Goal: Information Seeking & Learning: Understand process/instructions

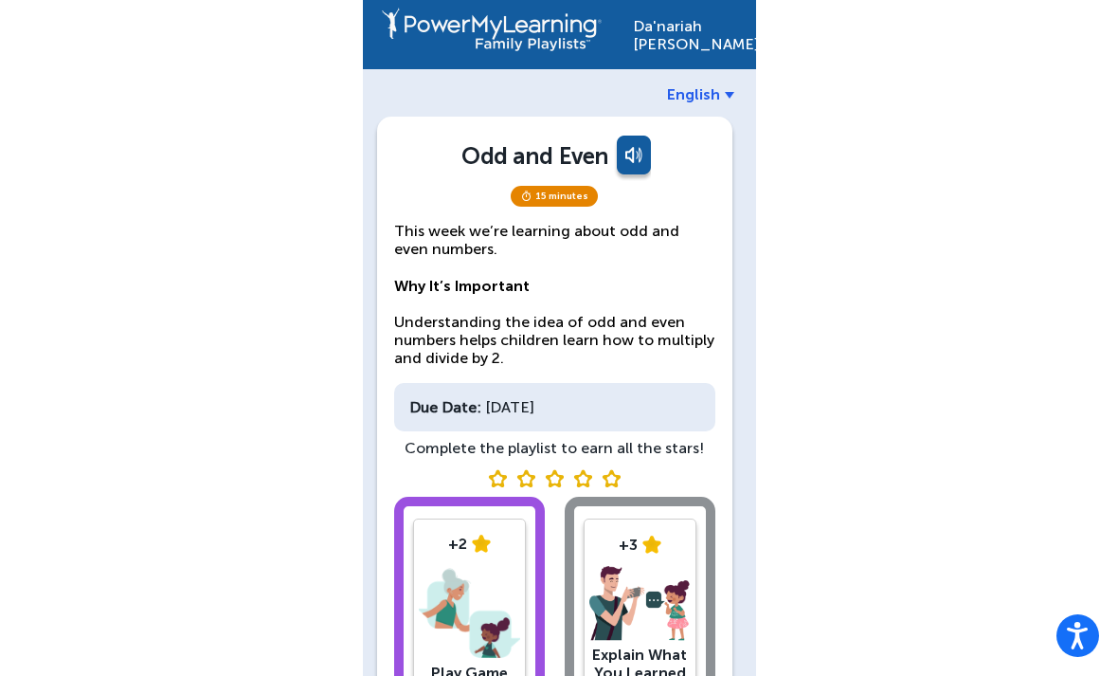
scroll to position [91, 0]
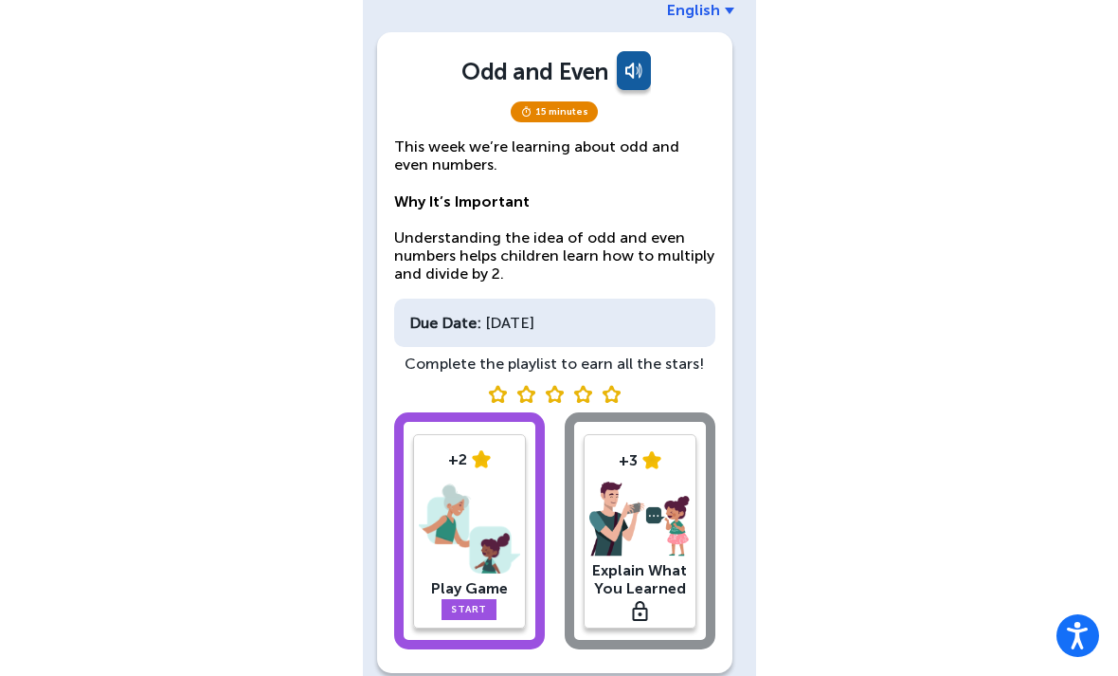
click at [457, 570] on img at bounding box center [469, 528] width 101 height 99
click at [469, 615] on link "Start" at bounding box center [469, 609] width 55 height 21
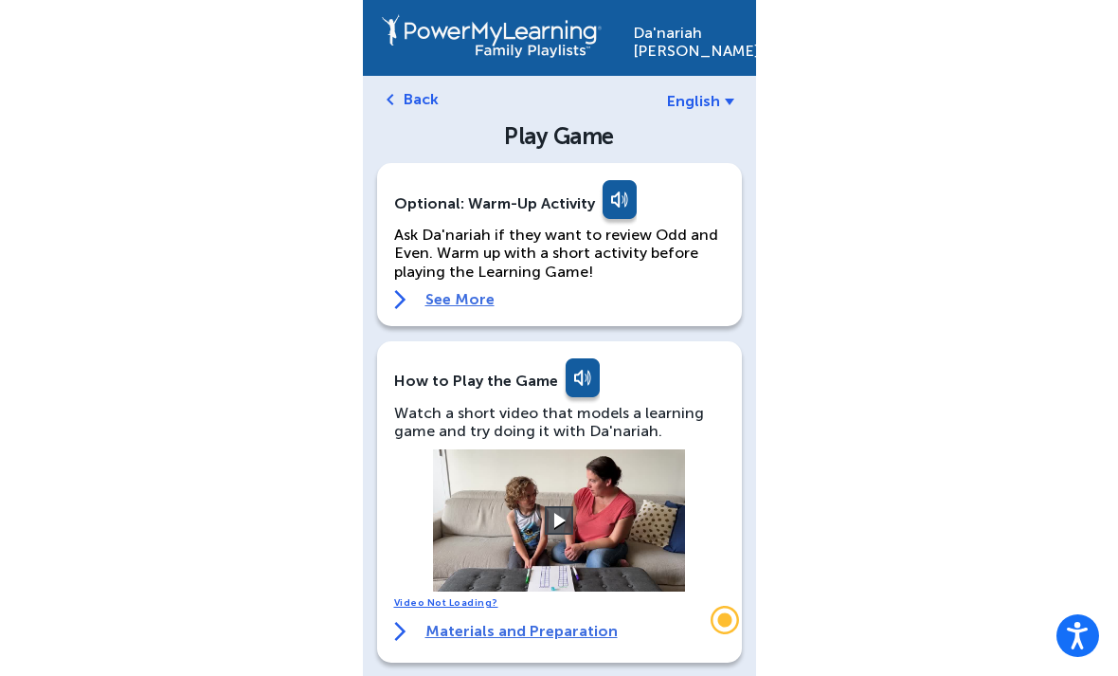
click at [566, 514] on button at bounding box center [559, 520] width 28 height 28
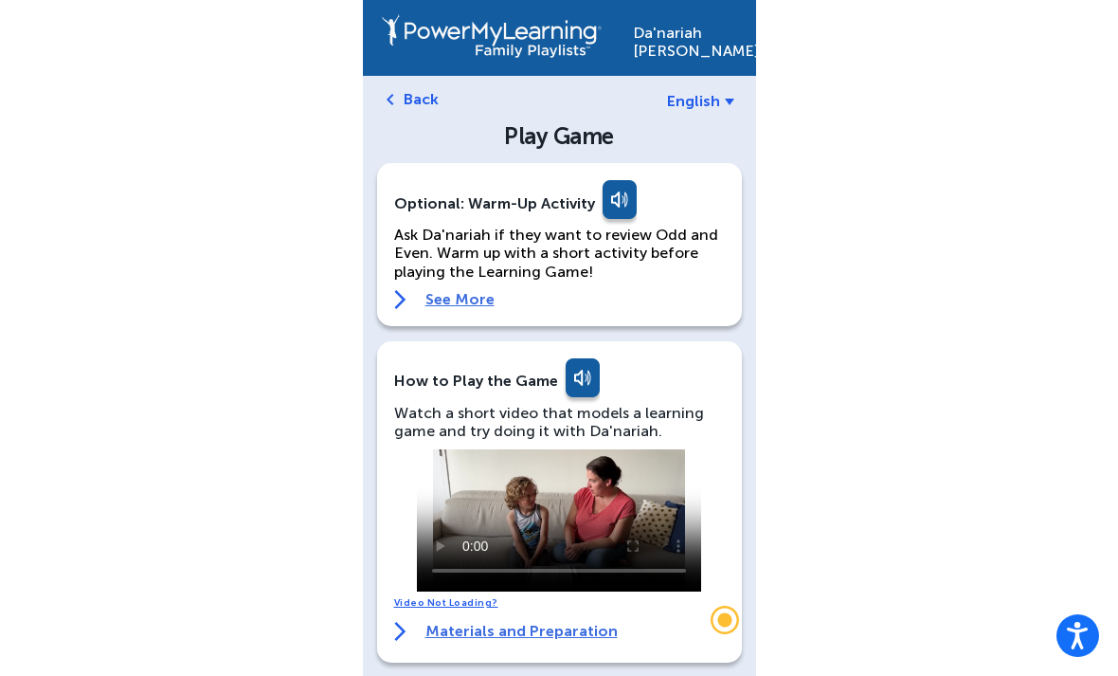
click at [463, 462] on video at bounding box center [559, 520] width 284 height 142
click at [453, 457] on video at bounding box center [559, 520] width 284 height 142
click at [711, 607] on icon "Trigger Stonly widget" at bounding box center [725, 620] width 38 height 38
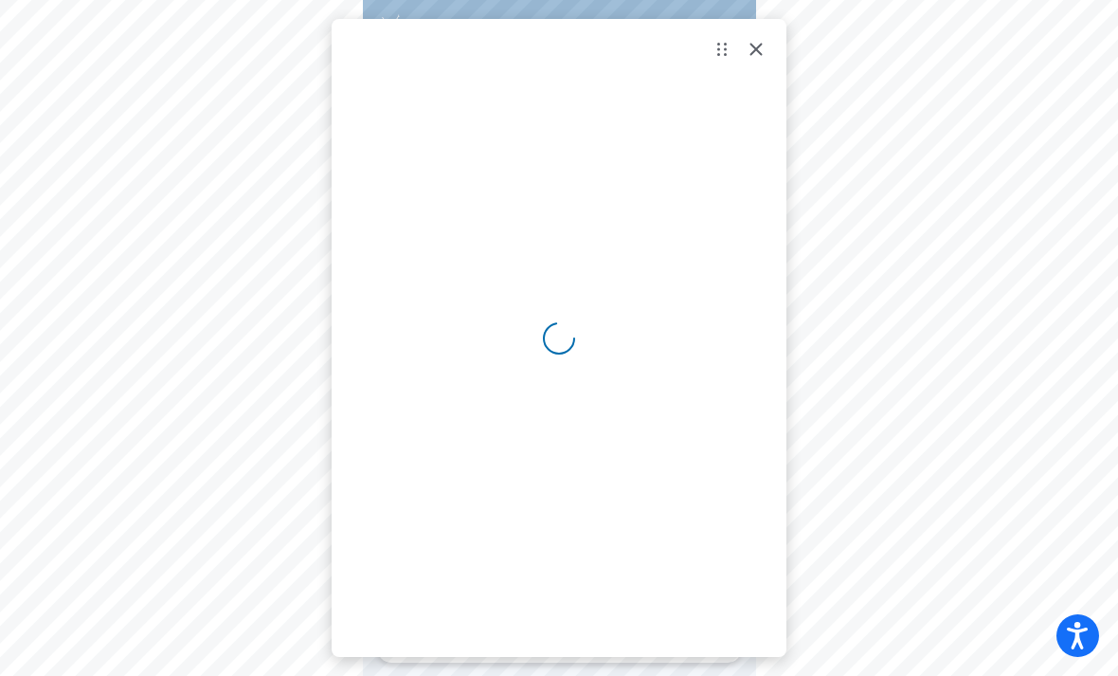
click at [758, 61] on div "Close Stonly widget" at bounding box center [756, 51] width 23 height 26
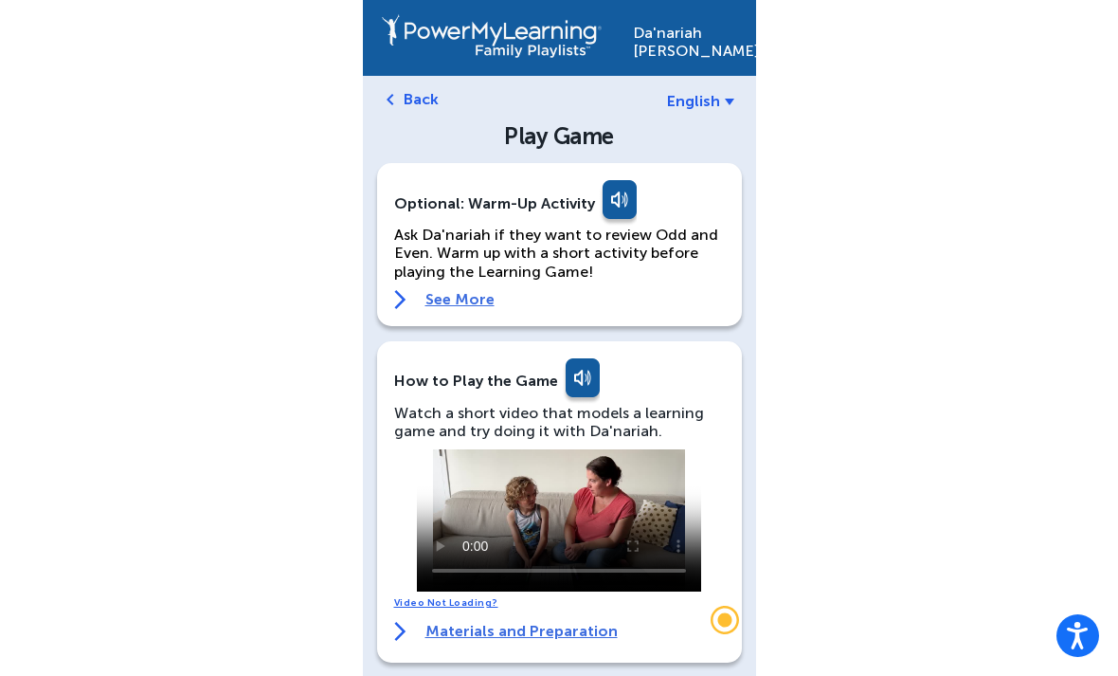
click at [464, 562] on video at bounding box center [559, 520] width 284 height 142
click at [394, 626] on img at bounding box center [400, 630] width 12 height 19
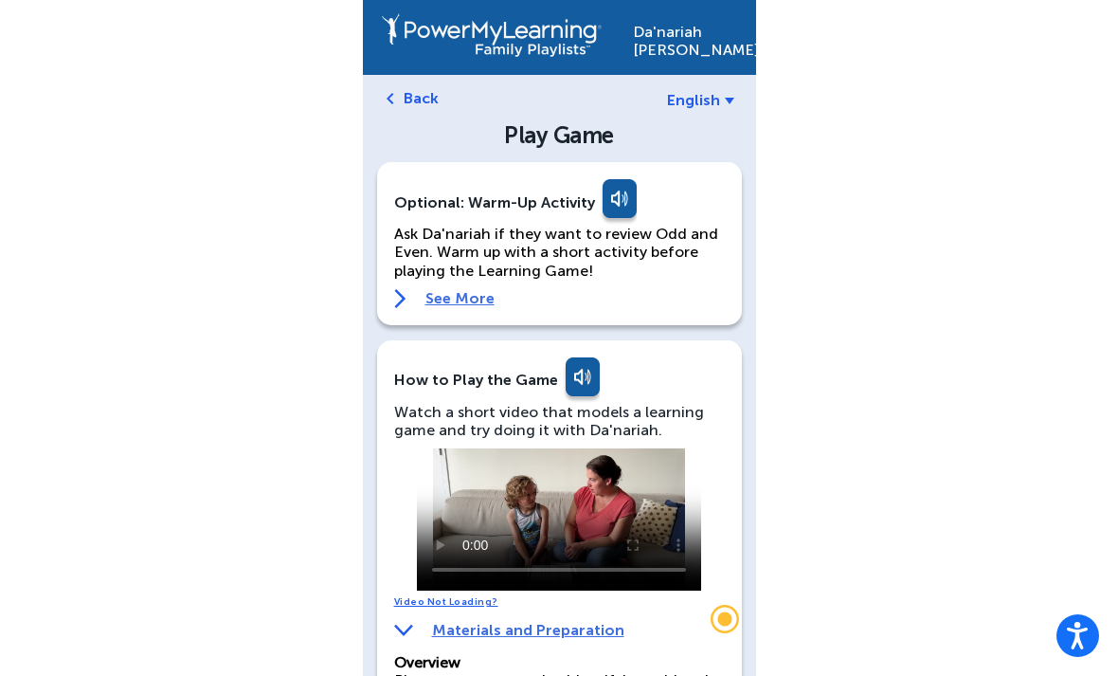
click at [573, 526] on video at bounding box center [559, 519] width 284 height 142
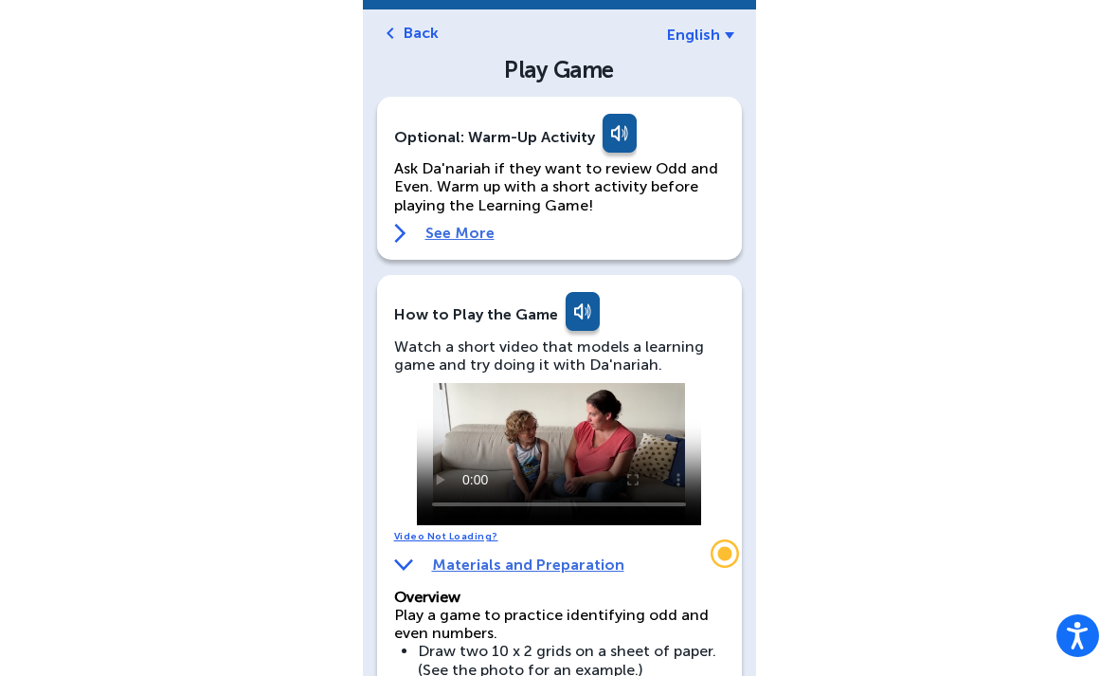
scroll to position [68, 0]
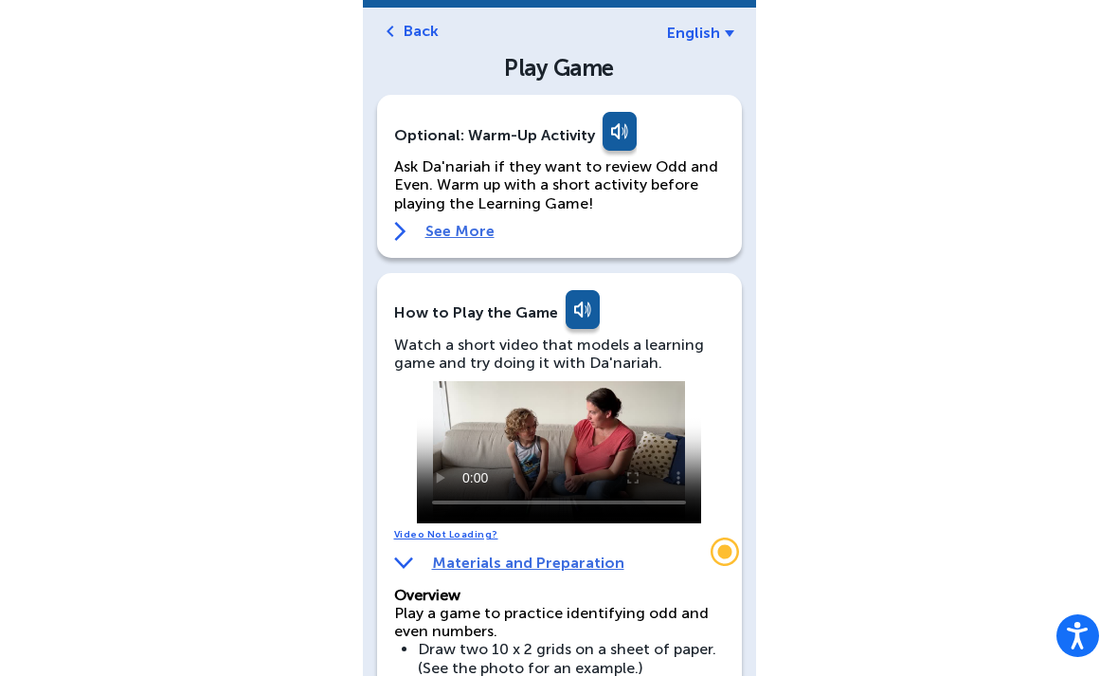
click at [424, 225] on link "See More" at bounding box center [559, 231] width 331 height 19
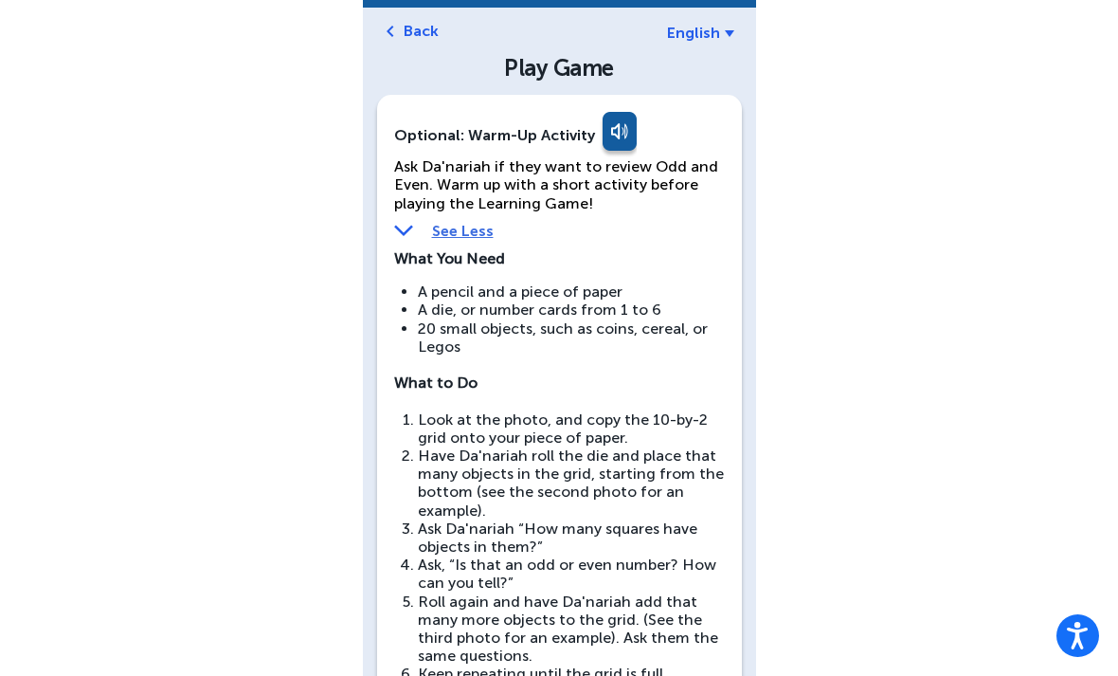
click at [602, 77] on div "Play Game" at bounding box center [559, 68] width 325 height 23
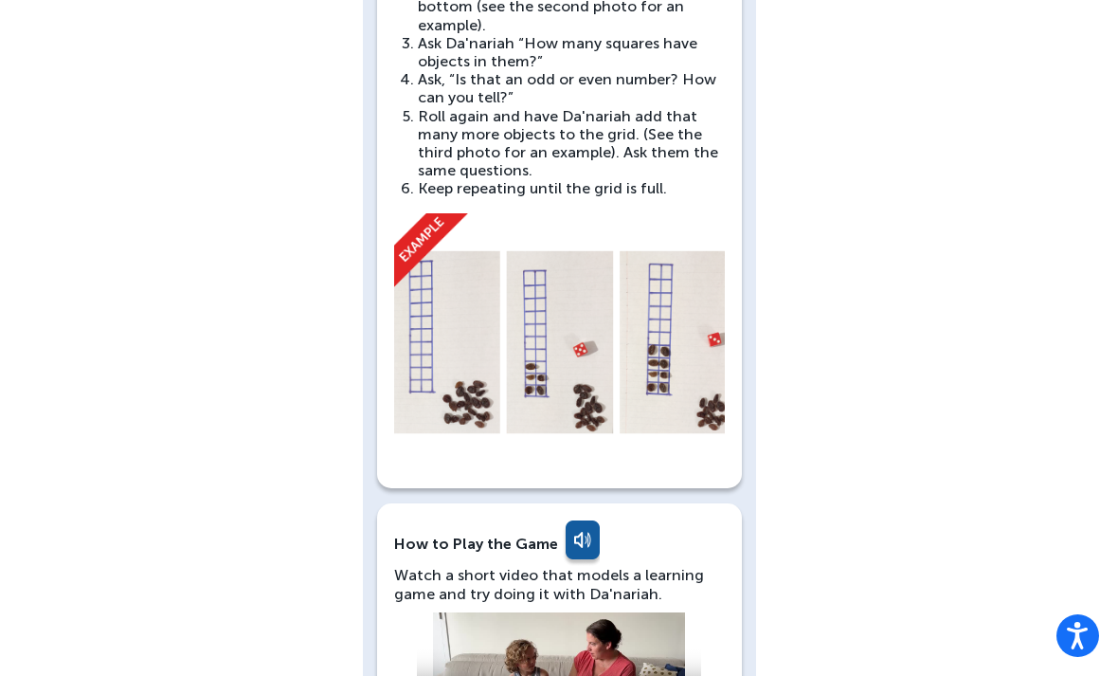
scroll to position [587, 0]
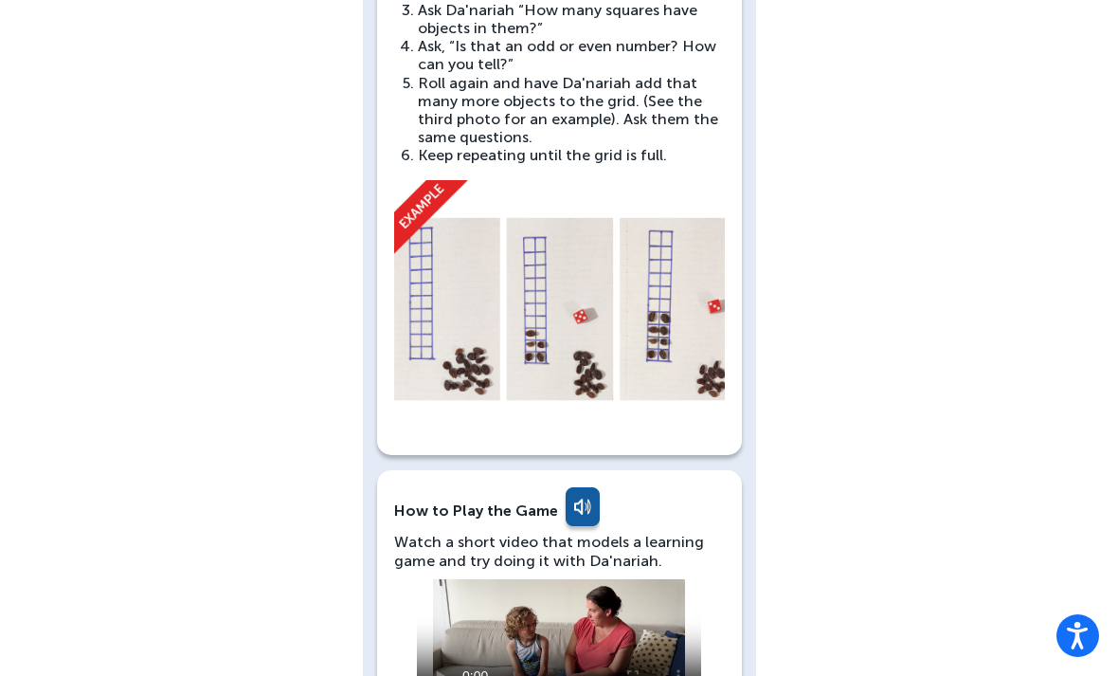
click at [550, 488] on div "How to Play the Game" at bounding box center [559, 509] width 331 height 45
click at [572, 487] on link at bounding box center [581, 509] width 38 height 45
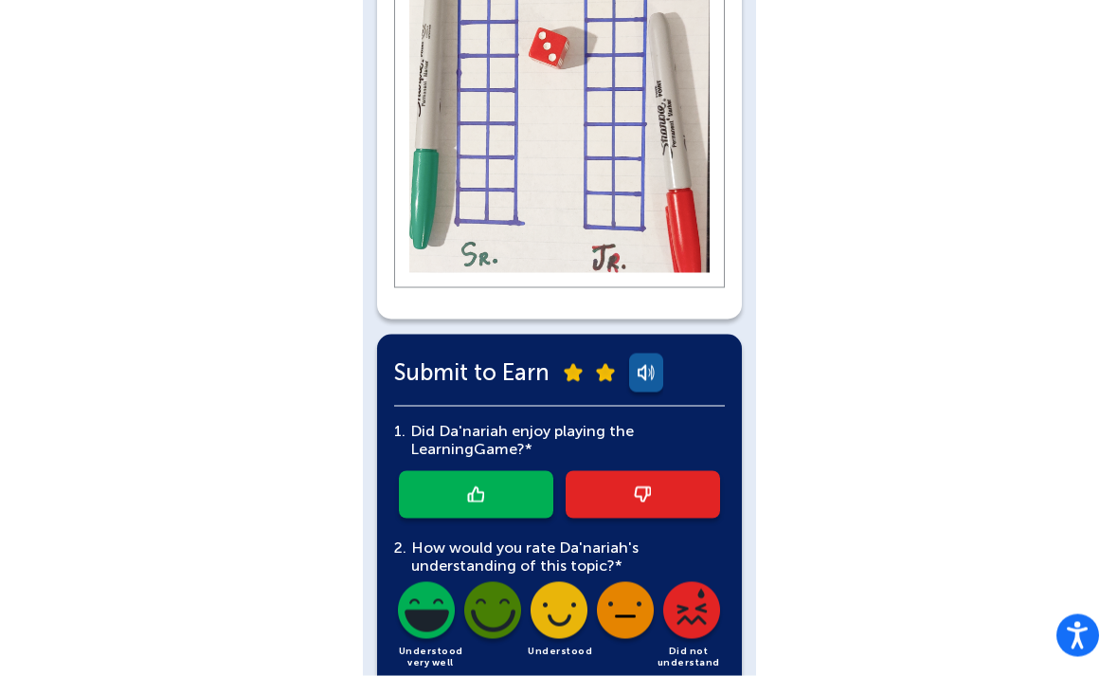
scroll to position [2020, 0]
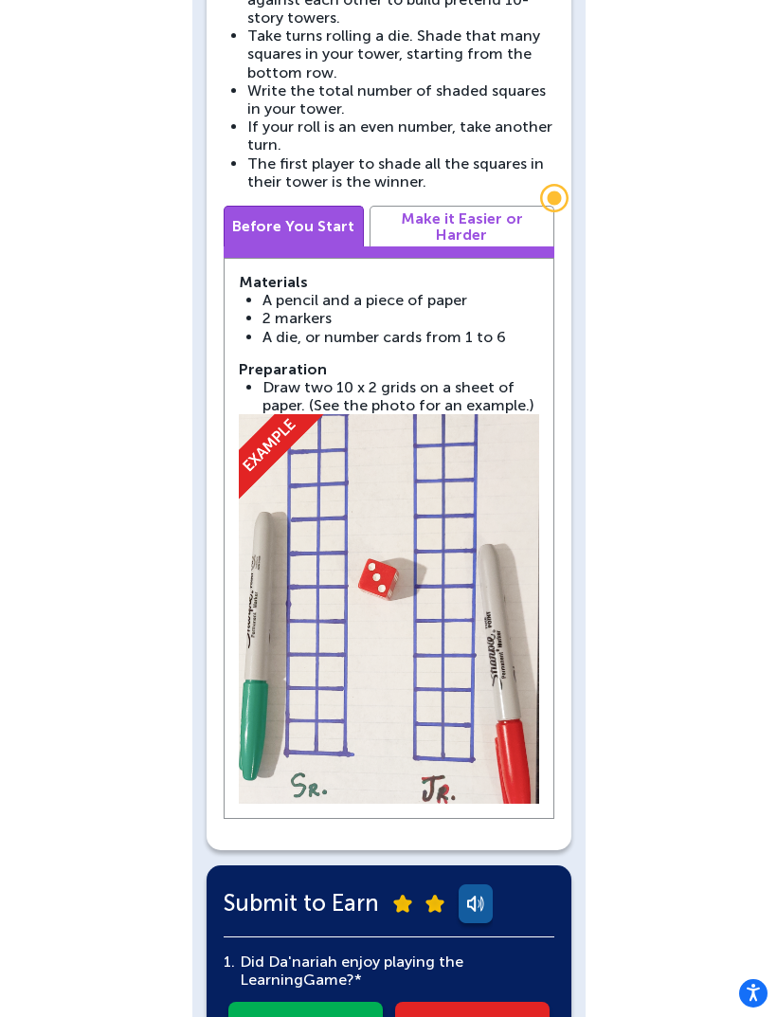
scroll to position [1838, 0]
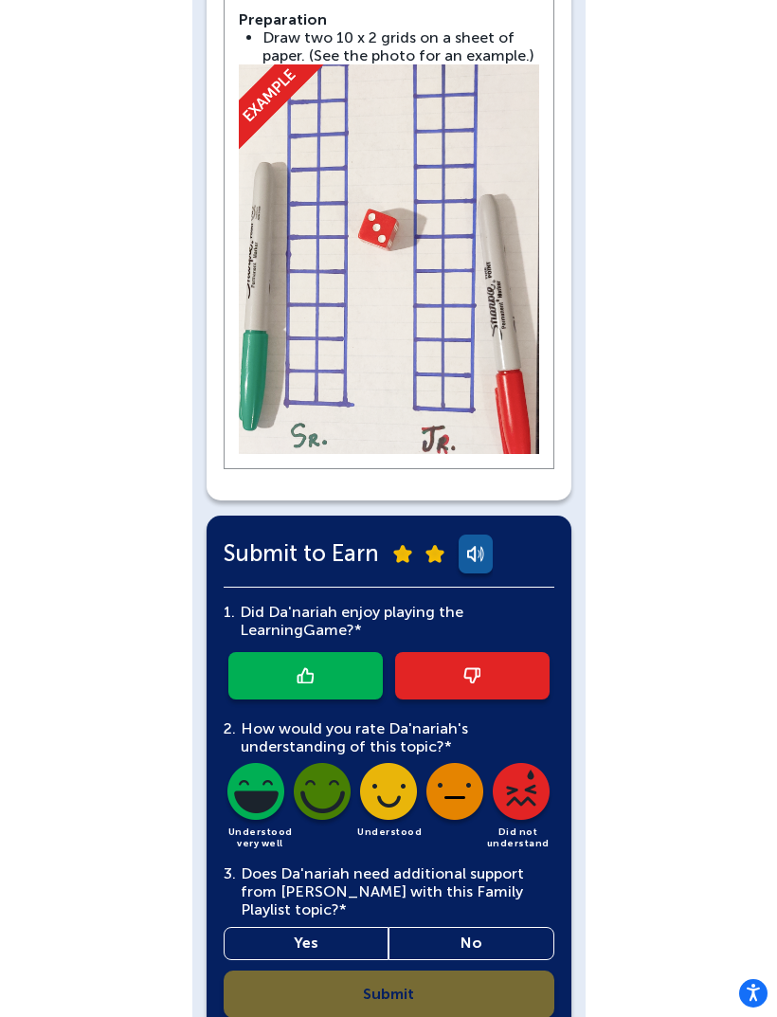
click at [311, 667] on img at bounding box center [305, 675] width 17 height 16
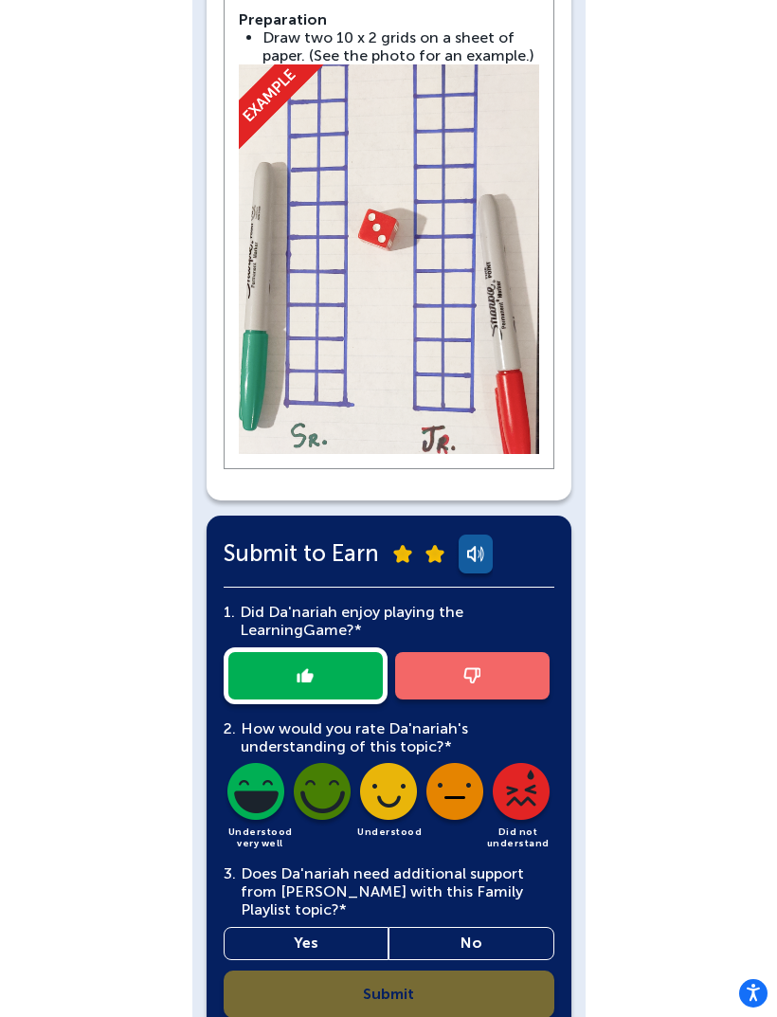
click at [387, 766] on img at bounding box center [388, 795] width 64 height 64
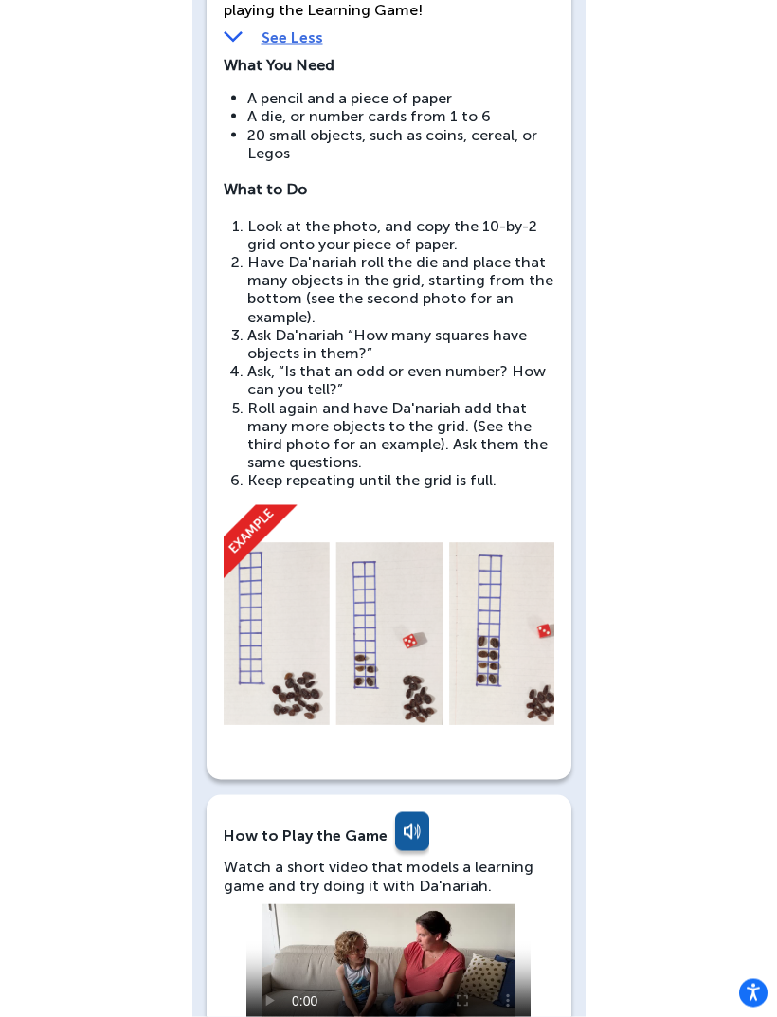
scroll to position [0, 0]
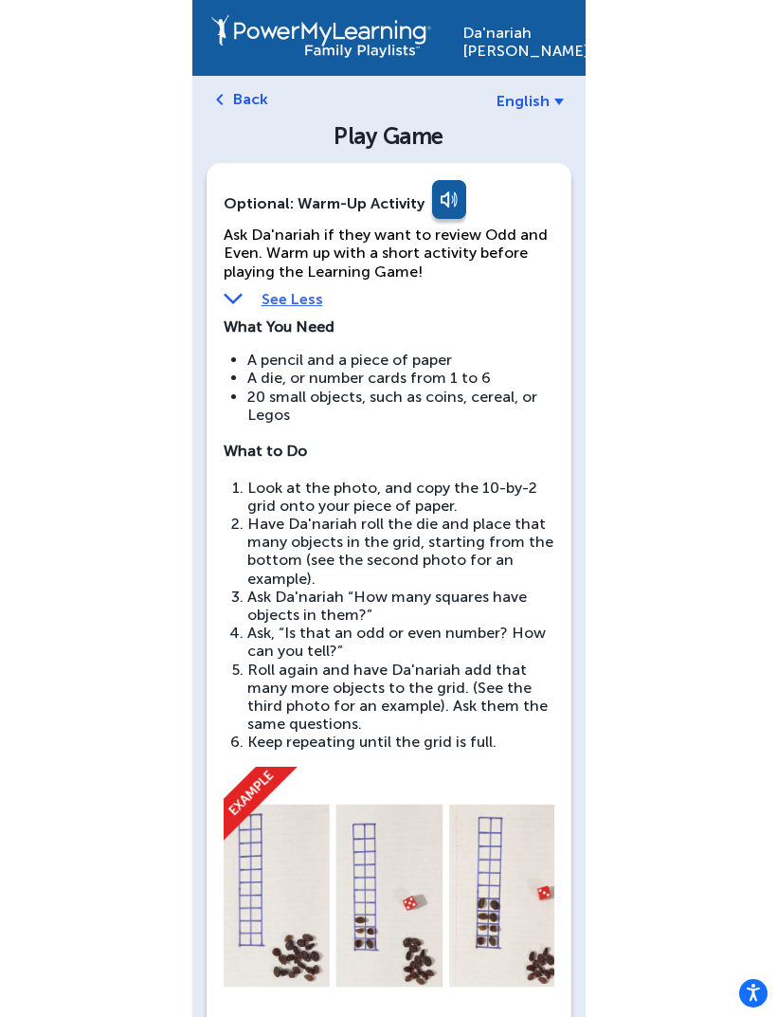
click at [250, 91] on link "Back" at bounding box center [250, 99] width 35 height 18
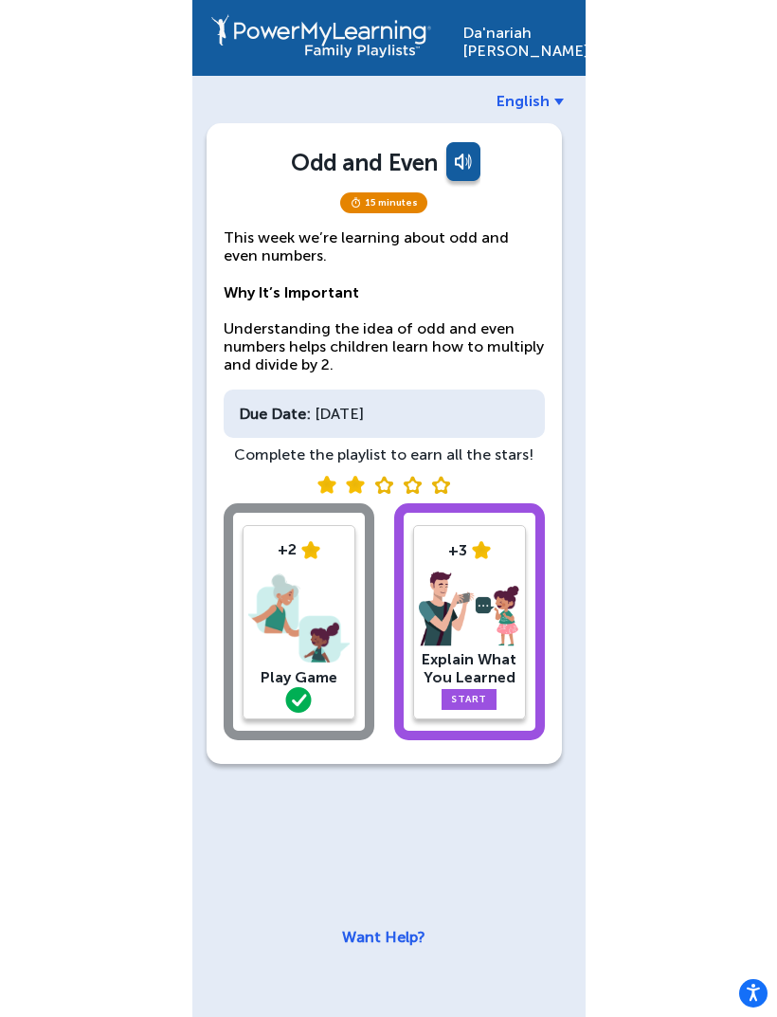
click at [481, 689] on link "Start" at bounding box center [469, 699] width 55 height 21
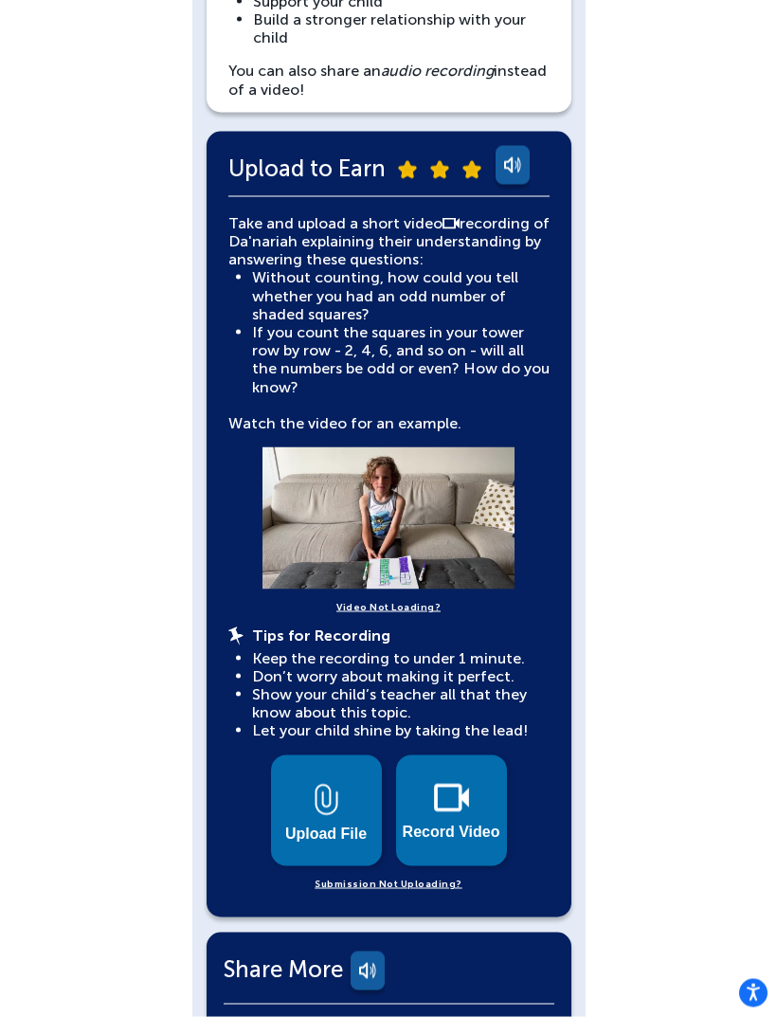
scroll to position [298, 0]
